Goal: Task Accomplishment & Management: Use online tool/utility

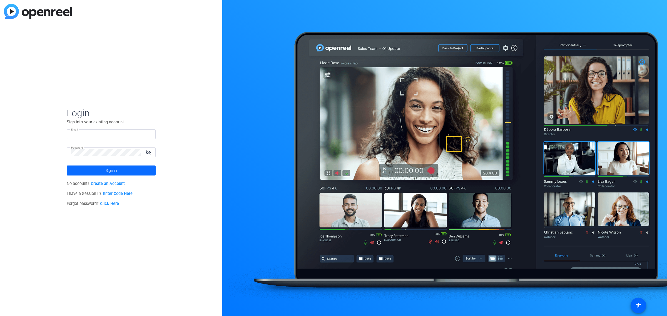
type input "kmcconnell@merlinlawgroup.com"
click at [119, 172] on span at bounding box center [111, 170] width 89 height 13
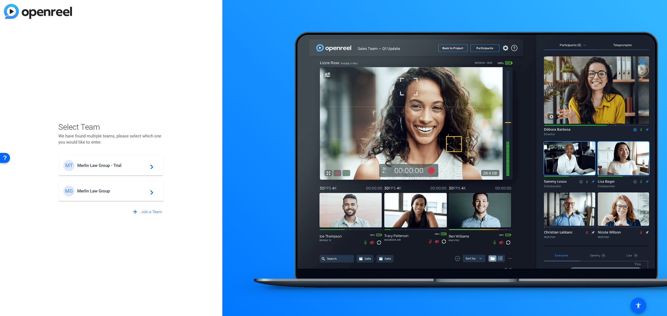
click at [122, 163] on div "MT Merlin Law Group - Trial navigate_next" at bounding box center [111, 165] width 96 height 11
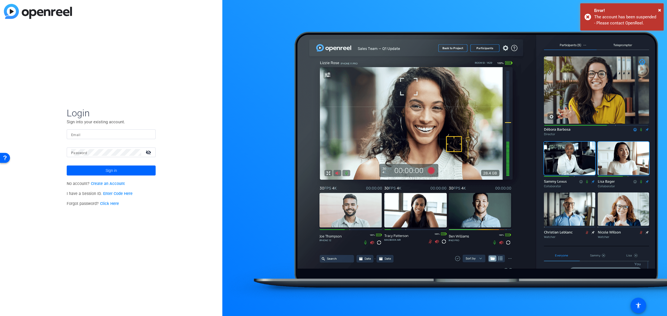
type input "kmcconnell@merlinlawgroup.com"
click at [126, 173] on span at bounding box center [111, 170] width 89 height 13
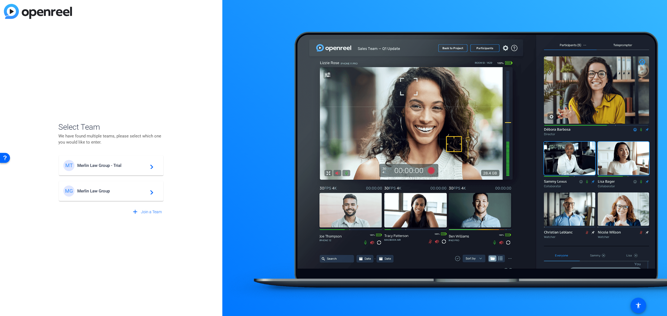
click at [119, 191] on span "Merlin Law Group" at bounding box center [111, 191] width 69 height 5
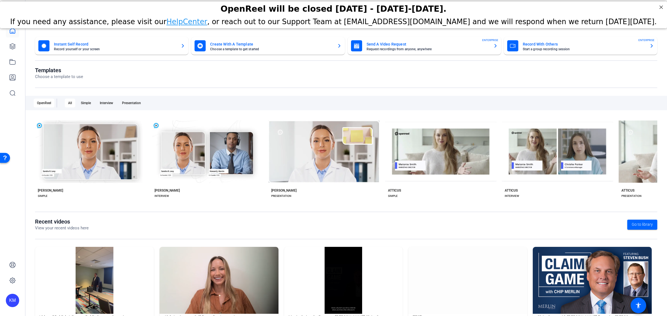
click at [239, 44] on mat-card-title "Create With A Template" at bounding box center [271, 44] width 122 height 7
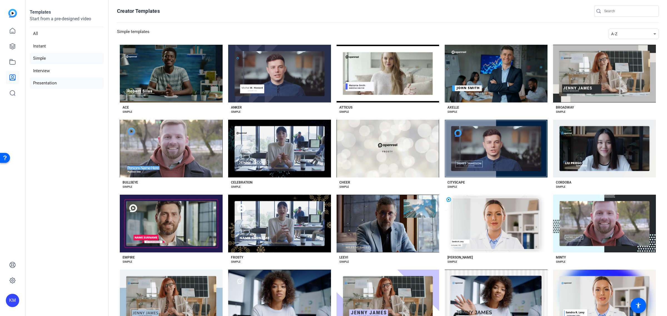
click at [57, 80] on li "Presentation" at bounding box center [67, 83] width 74 height 11
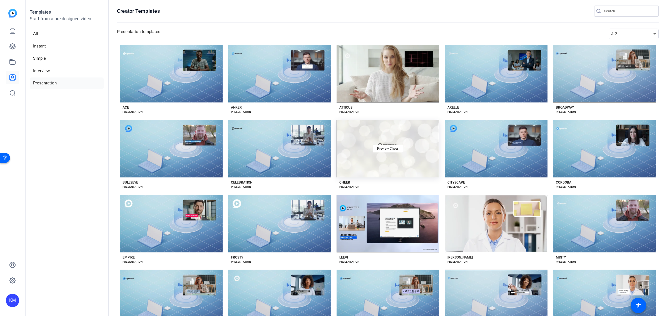
click at [360, 148] on div "Preview Cheer" at bounding box center [387, 149] width 103 height 58
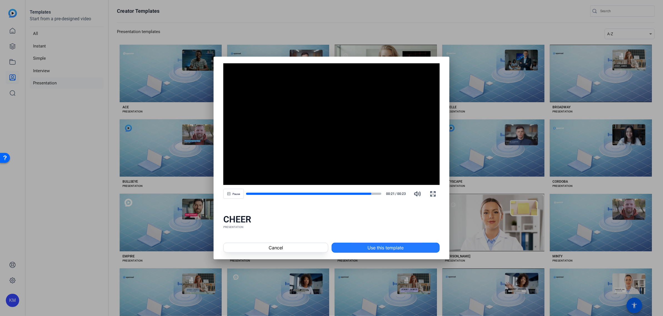
click at [361, 244] on span at bounding box center [386, 247] width 108 height 13
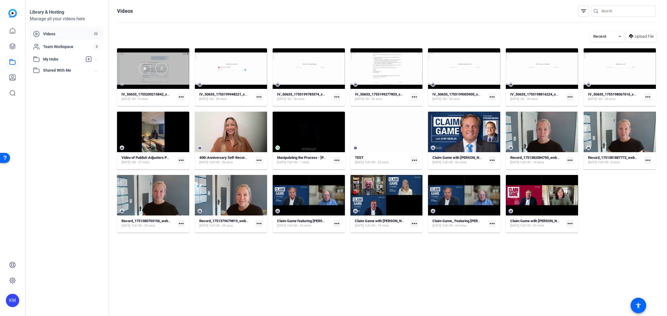
click at [174, 69] on div at bounding box center [153, 69] width 72 height 12
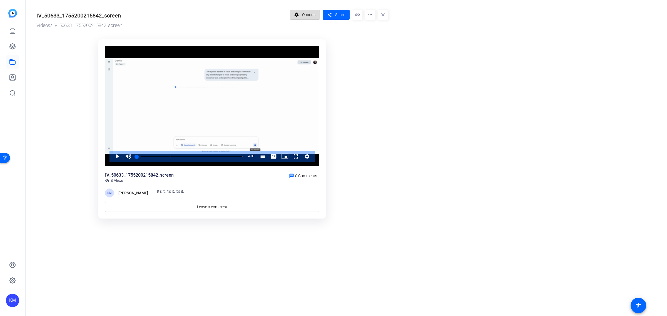
click at [307, 17] on span "Options" at bounding box center [308, 14] width 13 height 11
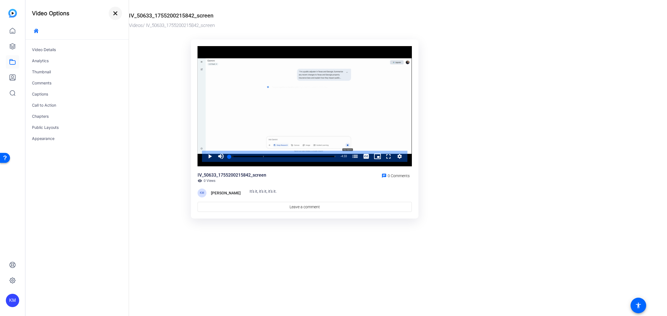
click at [115, 16] on mat-icon "close" at bounding box center [115, 13] width 7 height 7
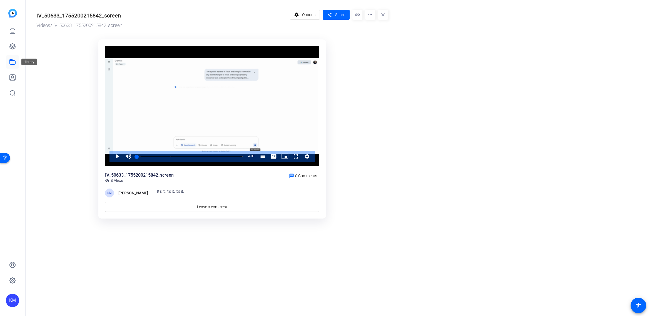
click at [10, 59] on icon at bounding box center [13, 61] width 6 height 5
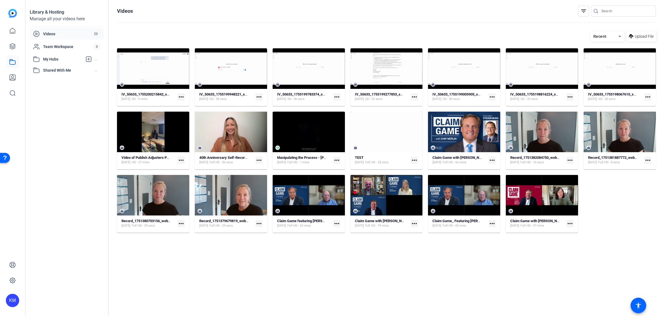
click at [180, 98] on mat-icon "more_horiz" at bounding box center [181, 96] width 7 height 7
click at [12, 32] on div at bounding box center [333, 158] width 667 height 316
click at [44, 44] on span "Team Workspace" at bounding box center [68, 47] width 50 height 6
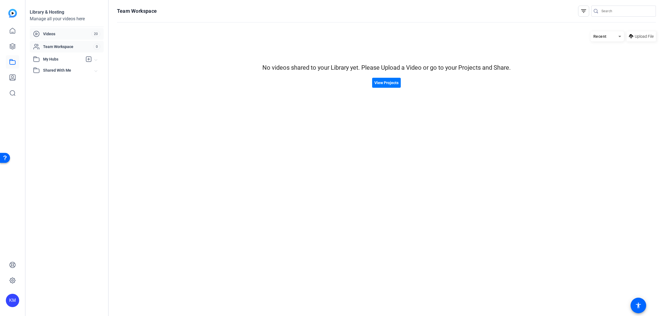
click at [42, 32] on div "Videos" at bounding box center [62, 34] width 58 height 7
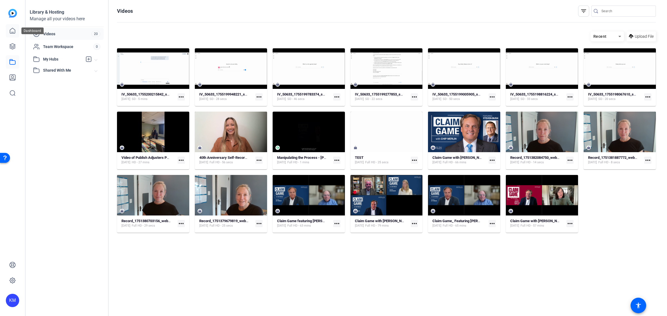
click at [8, 26] on link at bounding box center [12, 30] width 13 height 13
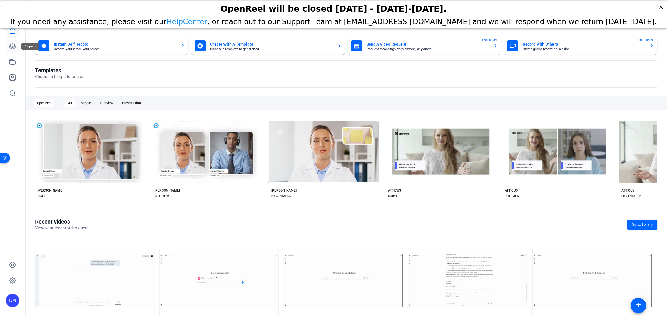
click at [14, 43] on icon at bounding box center [12, 46] width 7 height 7
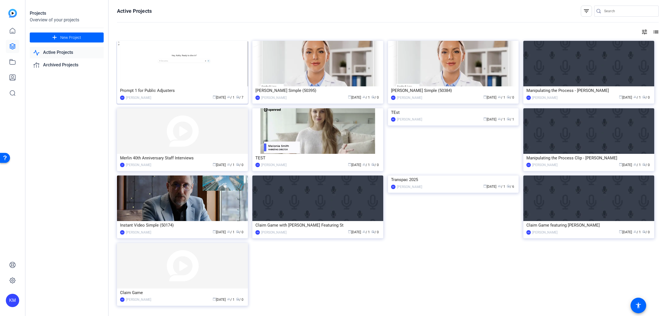
click at [204, 63] on img at bounding box center [182, 64] width 131 height 46
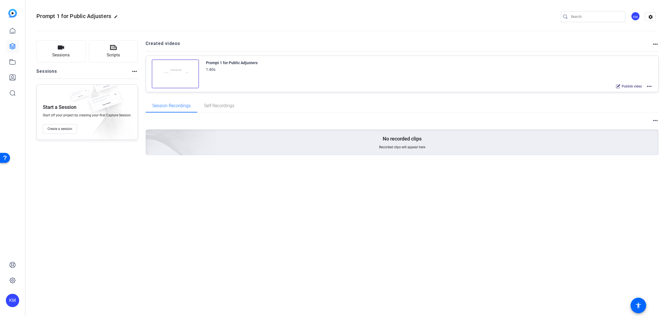
click at [179, 69] on img at bounding box center [175, 73] width 47 height 29
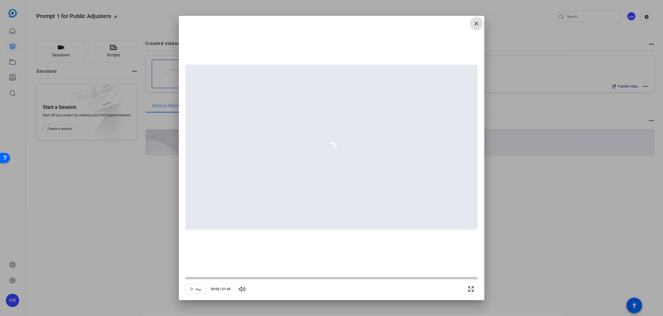
click at [476, 24] on mat-icon "close" at bounding box center [476, 23] width 7 height 7
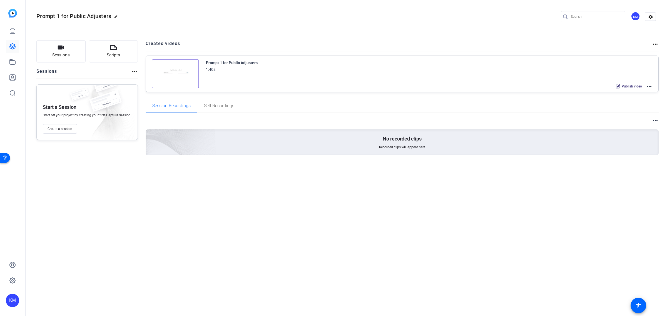
click at [15, 11] on img at bounding box center [12, 13] width 9 height 9
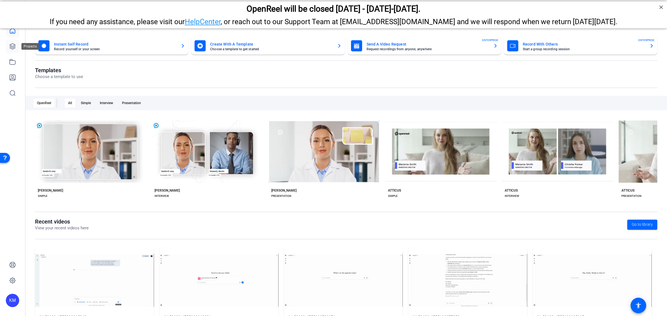
click at [11, 44] on icon at bounding box center [13, 47] width 6 height 6
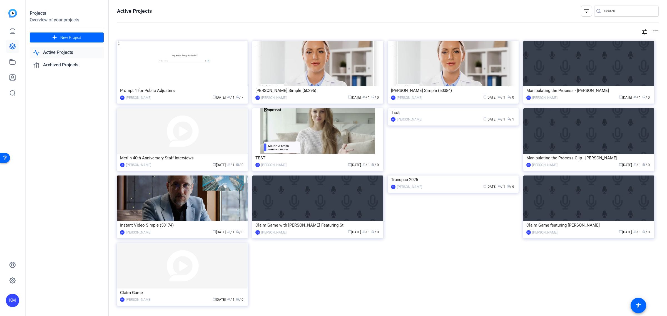
click at [65, 48] on link "Active Projects" at bounding box center [67, 52] width 74 height 11
click at [134, 69] on img at bounding box center [182, 64] width 131 height 46
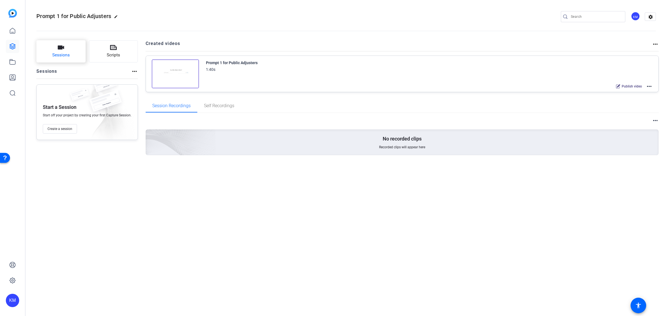
click at [66, 51] on button "Sessions" at bounding box center [60, 51] width 49 height 22
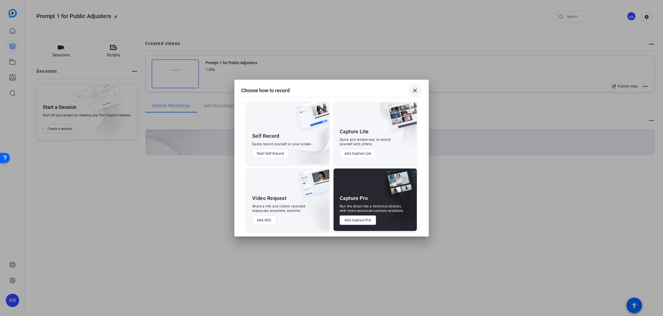
click at [415, 92] on mat-icon "close" at bounding box center [415, 90] width 7 height 7
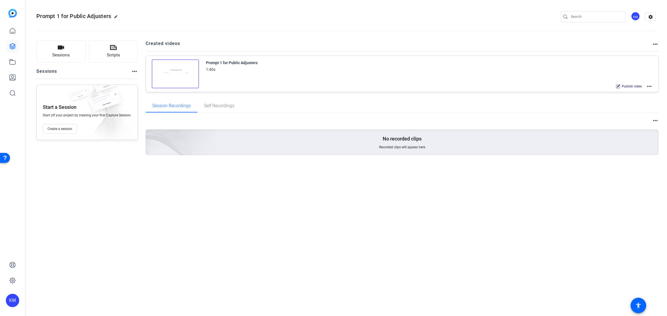
click at [649, 86] on mat-icon "more_horiz" at bounding box center [649, 86] width 7 height 7
click at [630, 92] on span "Edit in Creator" at bounding box center [628, 92] width 39 height 7
